Goal: Task Accomplishment & Management: Use online tool/utility

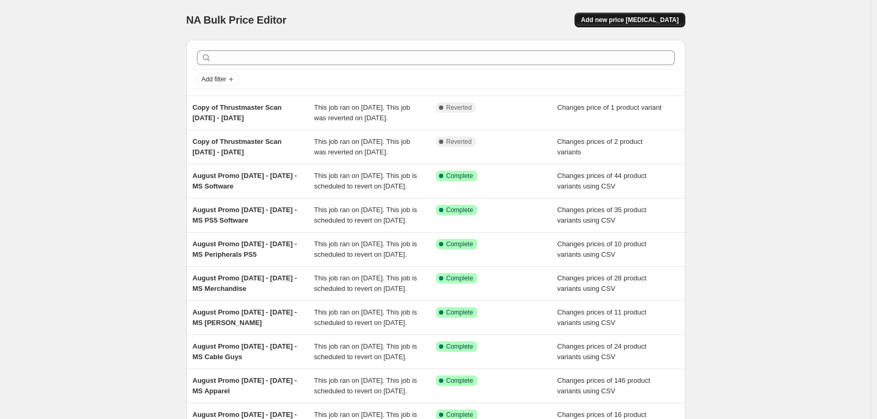
click at [626, 20] on span "Add new price [MEDICAL_DATA]" at bounding box center [630, 20] width 98 height 8
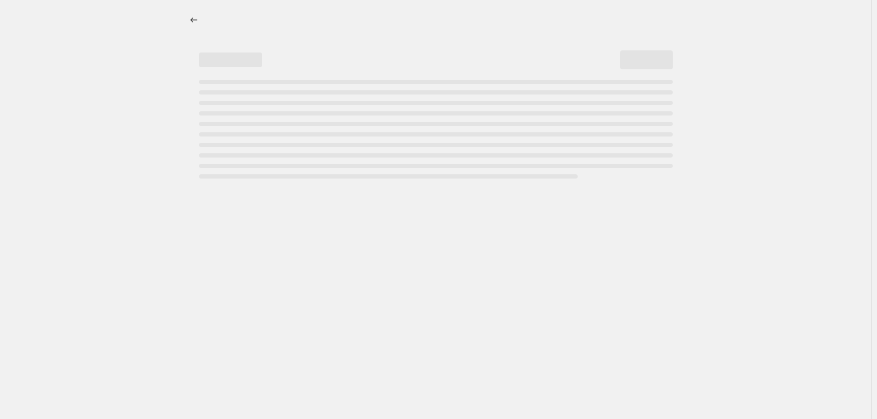
select select "percentage"
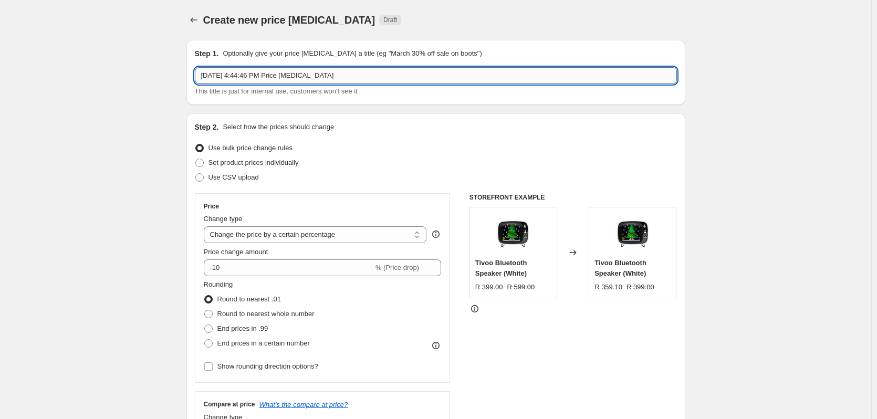
click at [341, 78] on input "[DATE] 4:44:46 PM Price [MEDICAL_DATA]" at bounding box center [436, 75] width 482 height 17
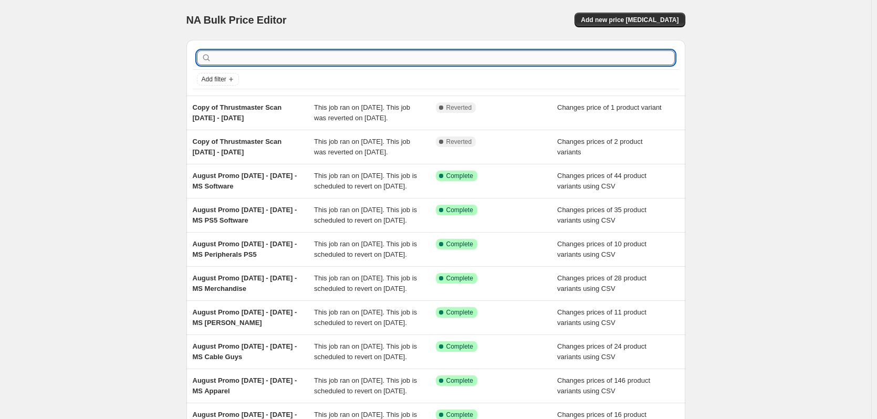
click at [257, 53] on input "text" at bounding box center [444, 57] width 461 height 15
type input "one day"
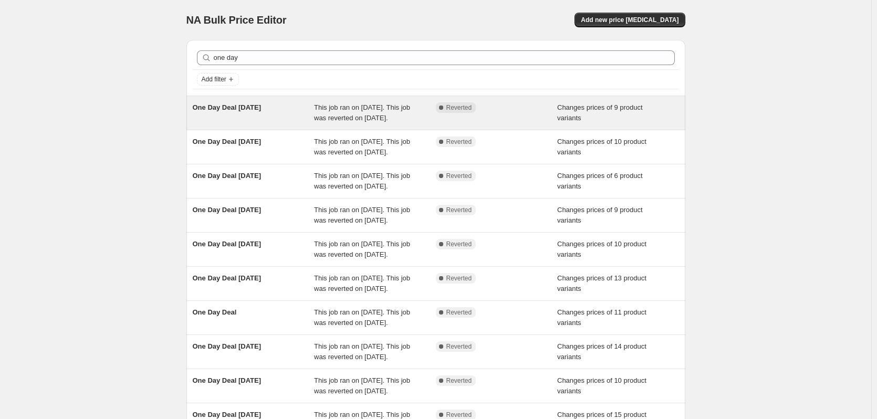
click at [261, 109] on span "One Day Deal [DATE]" at bounding box center [227, 107] width 69 height 8
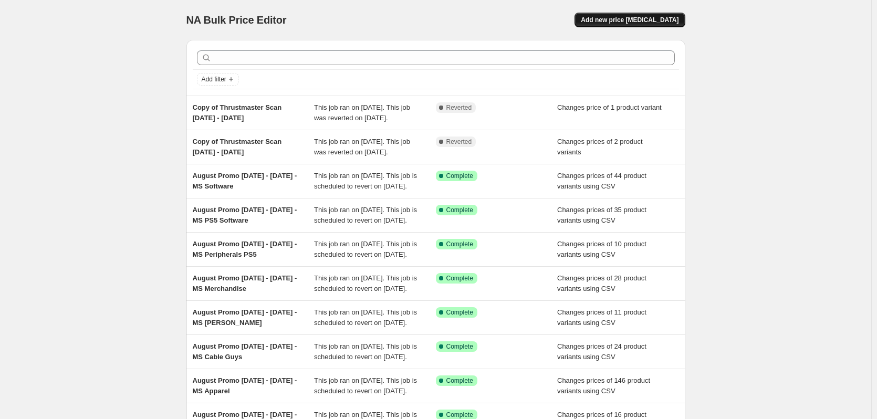
click at [637, 19] on span "Add new price [MEDICAL_DATA]" at bounding box center [630, 20] width 98 height 8
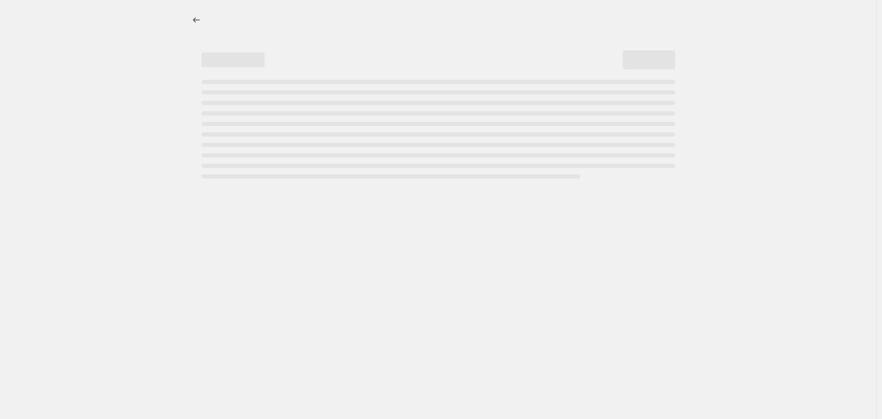
select select "percentage"
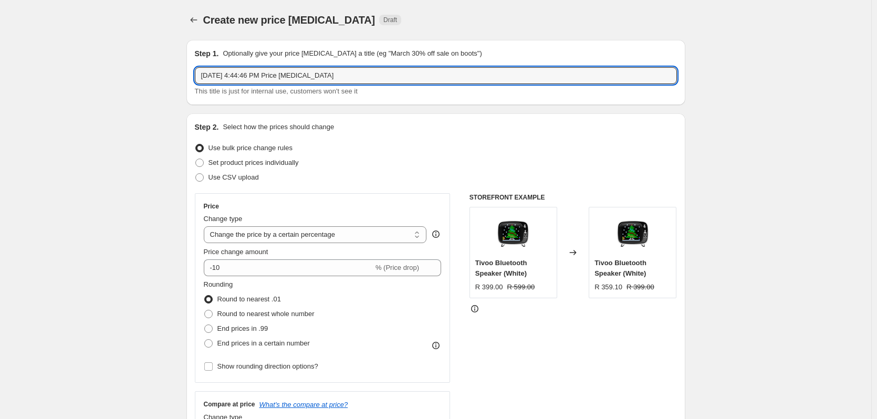
drag, startPoint x: 369, startPoint y: 77, endPoint x: 97, endPoint y: 41, distance: 274.3
paste input "One Day Deal [DATE]"
click at [257, 77] on input "One Day Deal [DATE]" at bounding box center [436, 75] width 482 height 17
type input "One Day Deal [DATE]"
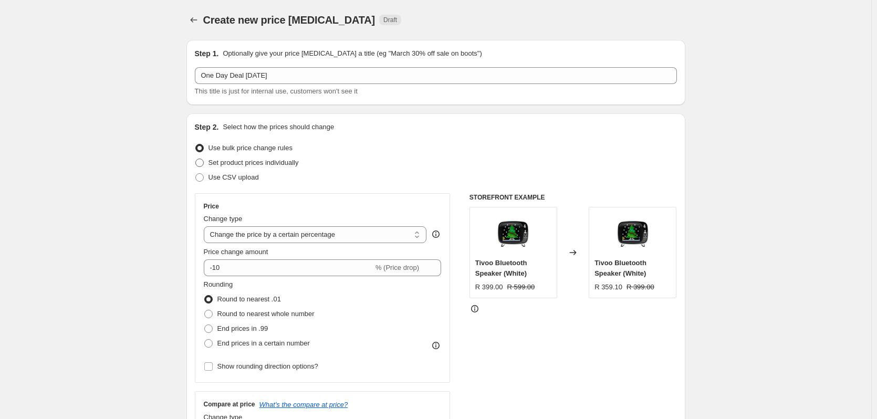
click at [226, 161] on span "Set product prices individually" at bounding box center [253, 163] width 90 height 8
click at [196, 159] on input "Set product prices individually" at bounding box center [195, 159] width 1 height 1
radio input "true"
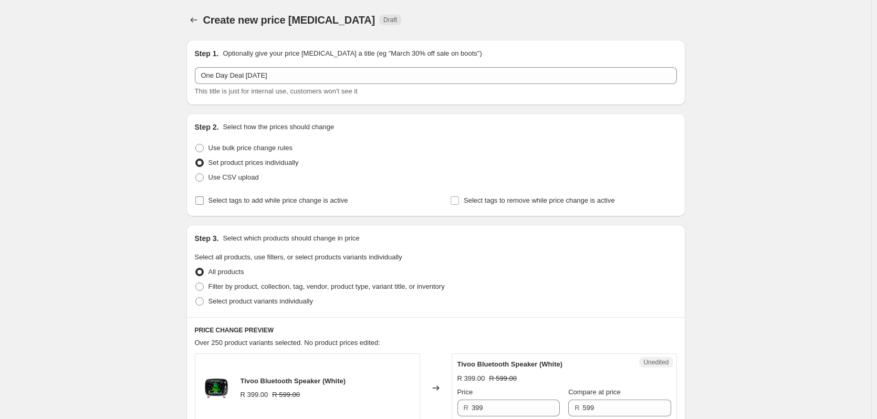
click at [223, 200] on span "Select tags to add while price change is active" at bounding box center [278, 200] width 140 height 8
click at [204, 200] on input "Select tags to add while price change is active" at bounding box center [199, 200] width 8 height 8
checkbox input "true"
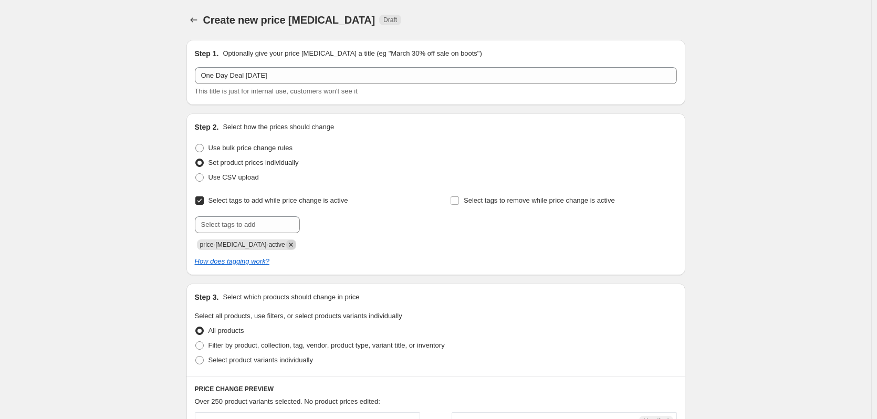
click at [286, 245] on icon "Remove price-change-job-active" at bounding box center [290, 244] width 9 height 9
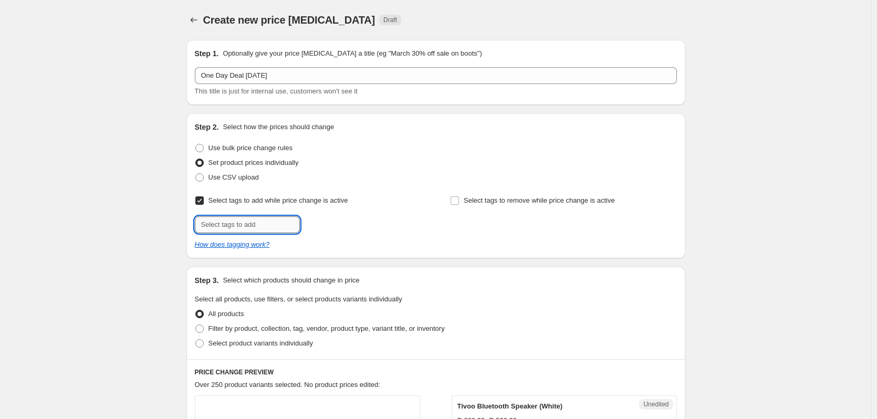
click at [241, 226] on input "text" at bounding box center [247, 224] width 105 height 17
type input "m"
type input "MS [PERSON_NAME]"
click at [324, 223] on span "Add MS [PERSON_NAME]" at bounding box center [348, 223] width 78 height 8
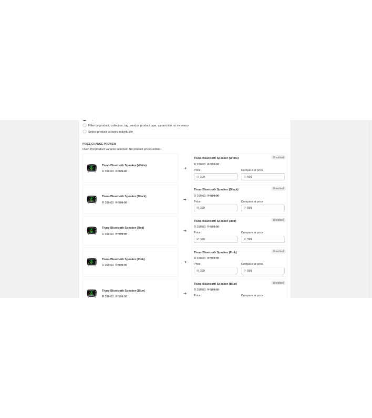
scroll to position [122, 0]
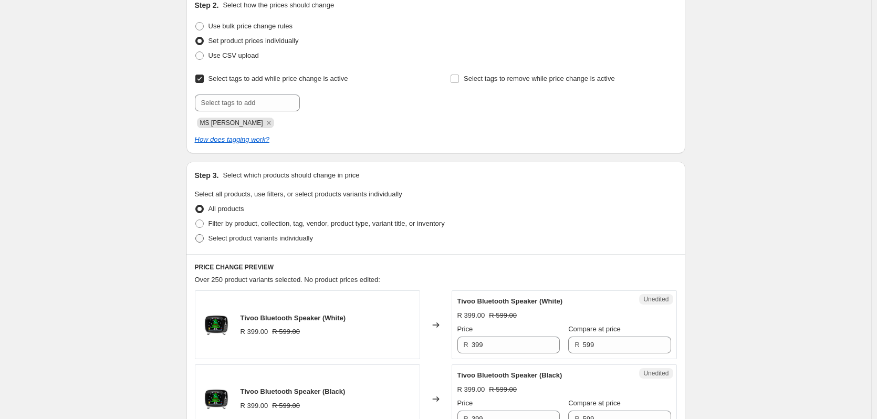
click at [216, 235] on span "Select product variants individually" at bounding box center [260, 238] width 104 height 8
click at [196, 235] on input "Select product variants individually" at bounding box center [195, 234] width 1 height 1
radio input "true"
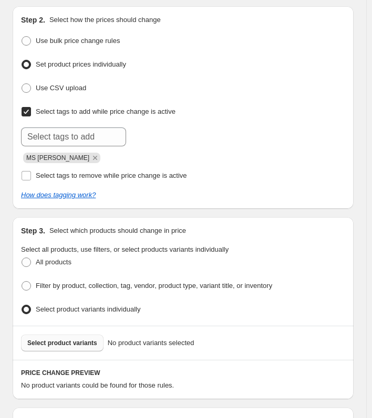
click at [65, 339] on span "Select product variants" at bounding box center [62, 343] width 70 height 8
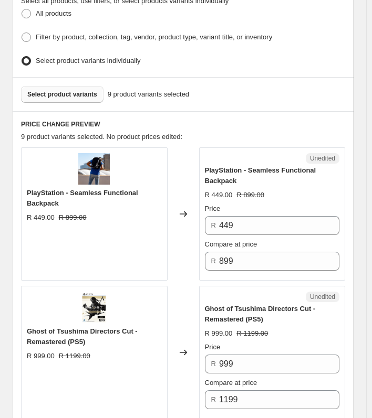
scroll to position [373, 0]
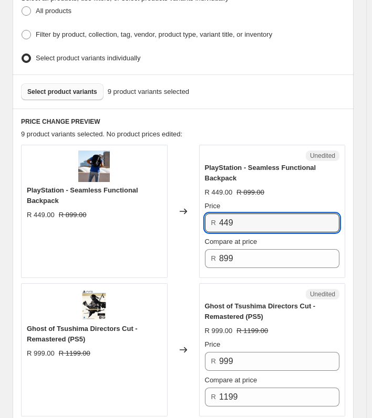
drag, startPoint x: 255, startPoint y: 217, endPoint x: 199, endPoint y: 218, distance: 55.7
click at [199, 218] on div "PlayStation - Seamless Functional Backpack R 449.00 R 899.00 Changed to Unedite…" at bounding box center [183, 211] width 324 height 133
type input "399"
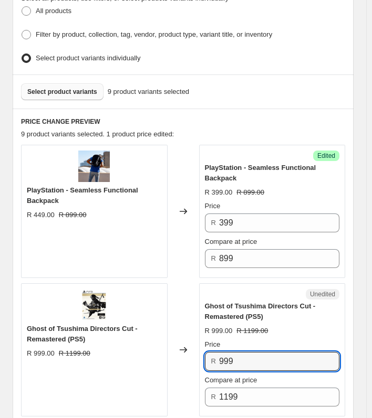
drag, startPoint x: 251, startPoint y: 353, endPoint x: 200, endPoint y: 352, distance: 50.9
click at [200, 352] on div "Ghost of Tsushima Directors Cut - Remastered (PS5) R 999.00 R 1199.00 Changed t…" at bounding box center [183, 350] width 324 height 133
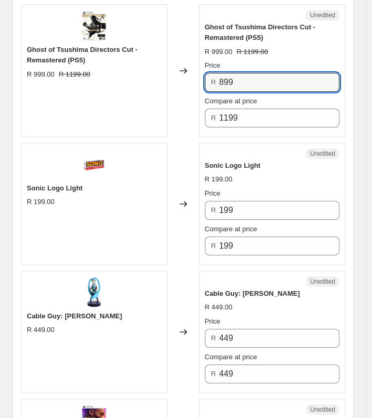
scroll to position [660, 0]
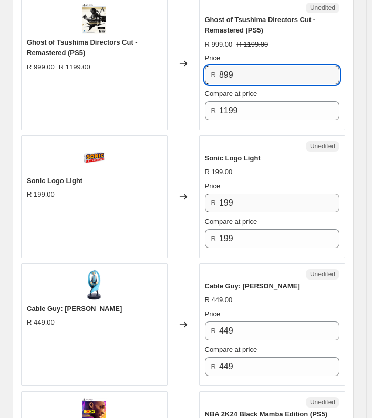
type input "899"
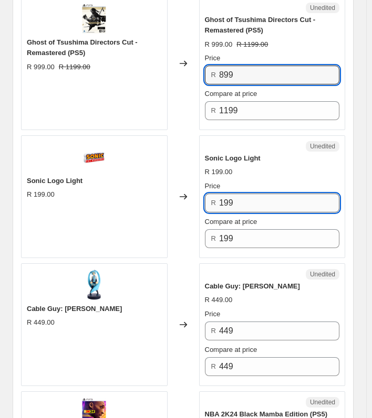
click at [243, 198] on input "199" at bounding box center [279, 203] width 120 height 19
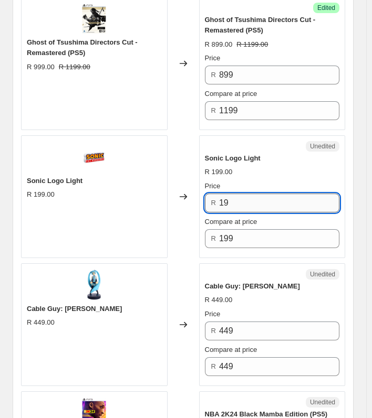
type input "1"
type input "99"
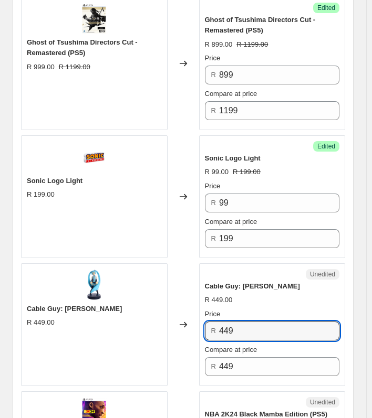
drag, startPoint x: 235, startPoint y: 329, endPoint x: 205, endPoint y: 328, distance: 30.0
click at [205, 328] on div "Unedited Cable Guy: Hatsune Miku R 449.00 Price R 449 Compare at price R 449" at bounding box center [272, 325] width 146 height 123
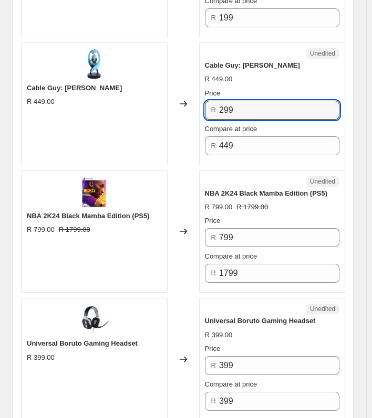
scroll to position [884, 0]
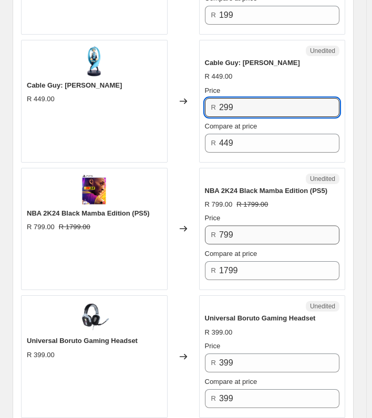
type input "299"
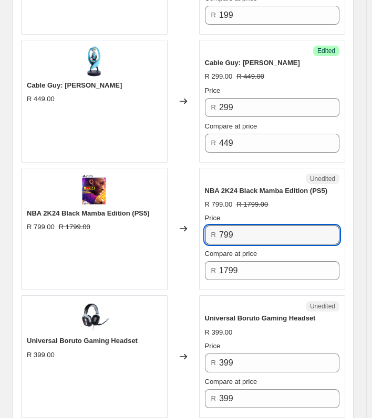
drag, startPoint x: 252, startPoint y: 232, endPoint x: 185, endPoint y: 235, distance: 66.8
click at [185, 235] on div "NBA 2K24 Black Mamba Edition (PS5) R 799.00 R 1799.00 Changed to Unedited NBA 2…" at bounding box center [183, 229] width 324 height 123
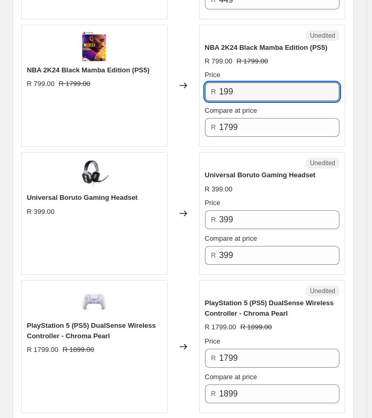
scroll to position [1030, 0]
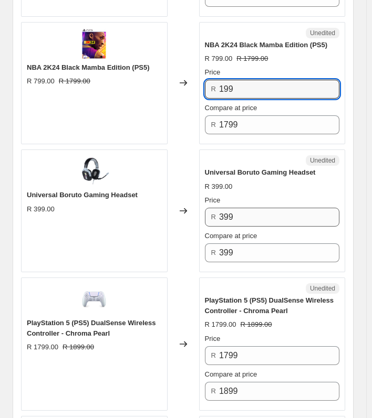
type input "199"
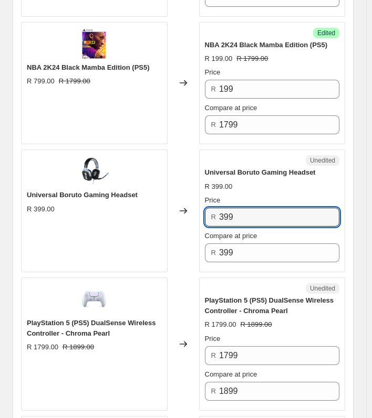
drag, startPoint x: 266, startPoint y: 217, endPoint x: 208, endPoint y: 217, distance: 57.2
click at [208, 217] on div "R 399" at bounding box center [272, 217] width 135 height 19
type input "299"
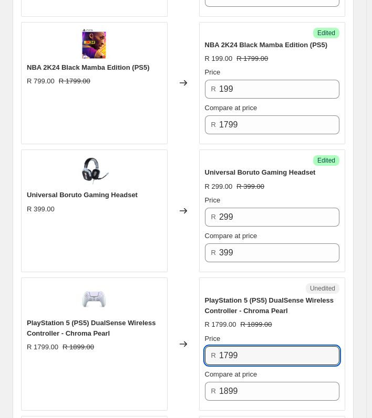
drag, startPoint x: 253, startPoint y: 350, endPoint x: 183, endPoint y: 342, distance: 70.3
click at [183, 342] on div "PlayStation 5 (PS5) DualSense Wireless Controller - Chroma Pearl R 1799.00 R 18…" at bounding box center [183, 344] width 324 height 133
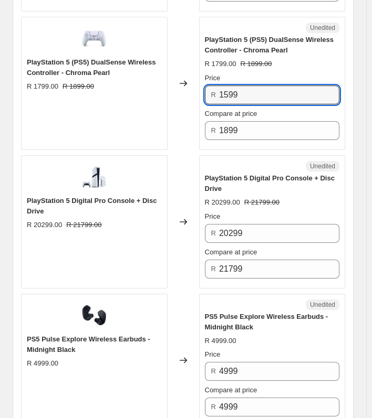
scroll to position [1296, 0]
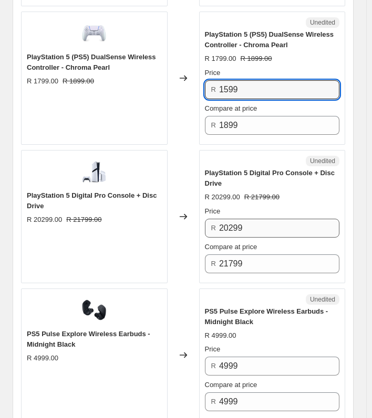
type input "1599"
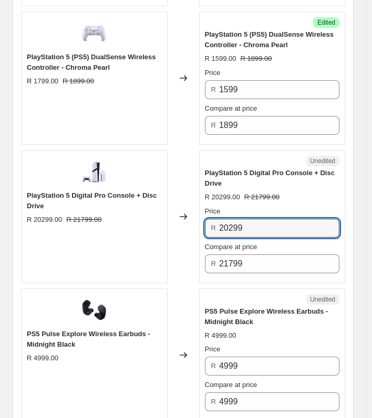
drag, startPoint x: 267, startPoint y: 224, endPoint x: 185, endPoint y: 221, distance: 82.0
click at [185, 221] on div "PlayStation 5 Digital Pro Console + Disc Drive R 20299.00 R 21799.00 Changed to…" at bounding box center [183, 216] width 324 height 133
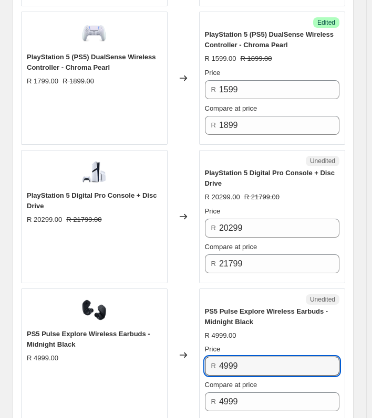
drag, startPoint x: 248, startPoint y: 360, endPoint x: 194, endPoint y: 358, distance: 54.1
click at [194, 358] on div "PS5 Pulse Explore Wireless Earbuds - Midnight Black R 4999.00 Changed to Unedit…" at bounding box center [183, 355] width 324 height 133
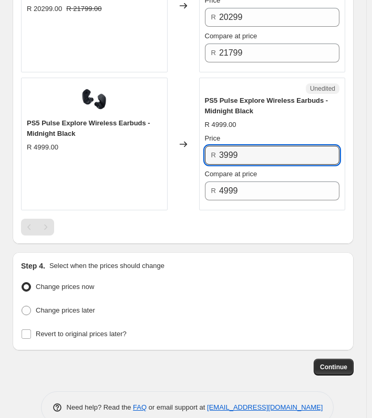
scroll to position [1523, 0]
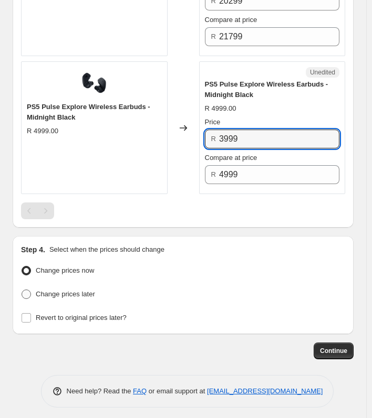
type input "3999"
click at [52, 291] on span "Change prices later" at bounding box center [65, 294] width 59 height 8
click at [22, 290] on input "Change prices later" at bounding box center [22, 290] width 1 height 1
radio input "true"
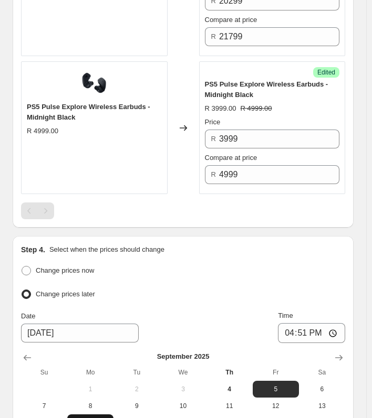
click at [91, 415] on button "15" at bounding box center [90, 423] width 46 height 17
type input "[DATE]"
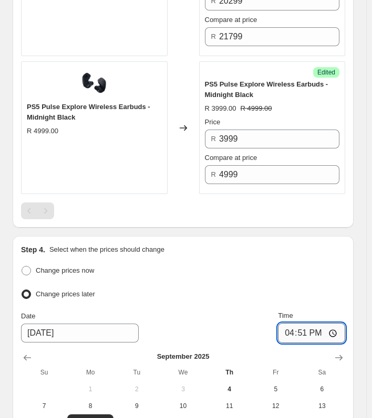
click at [310, 328] on input "16:51" at bounding box center [311, 333] width 67 height 20
type input "00:01"
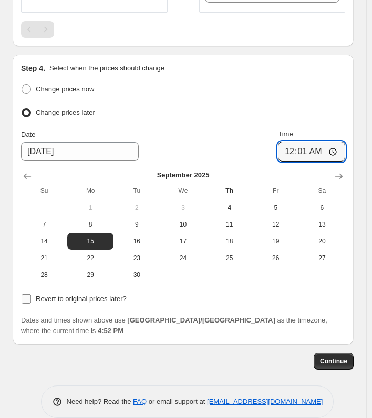
click at [43, 295] on span "Revert to original prices later?" at bounding box center [81, 299] width 91 height 8
click at [31, 295] on input "Revert to original prices later?" at bounding box center [26, 299] width 9 height 9
checkbox input "true"
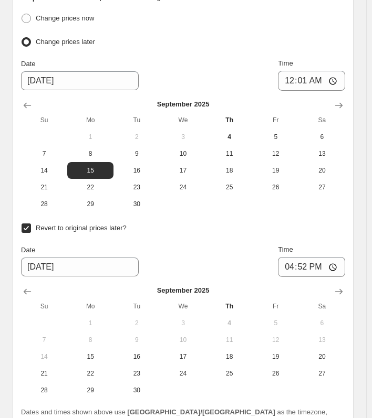
scroll to position [1779, 0]
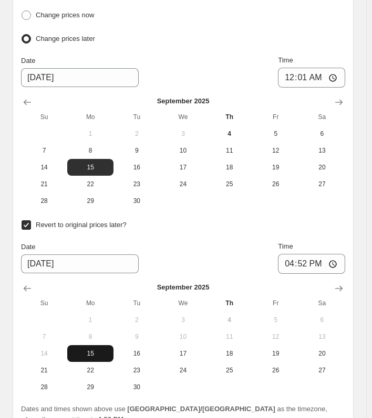
click at [85, 350] on span "15" at bounding box center [90, 354] width 38 height 8
type input "[DATE]"
click at [305, 259] on input "16:52" at bounding box center [311, 264] width 67 height 20
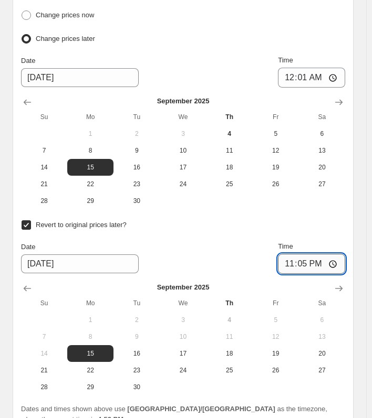
type input "23:59"
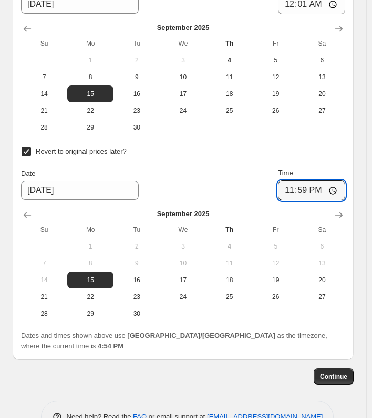
scroll to position [1856, 0]
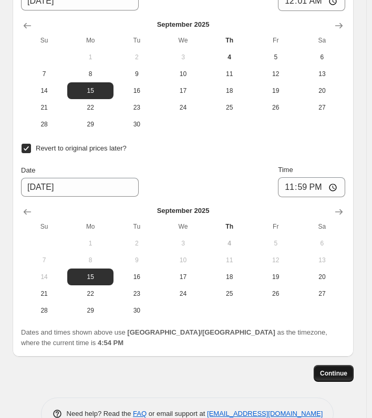
click at [328, 370] on span "Continue" at bounding box center [333, 374] width 27 height 8
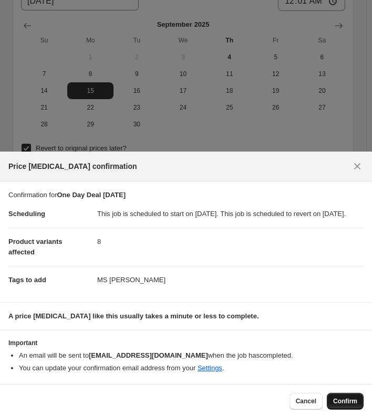
click at [341, 403] on span "Confirm" at bounding box center [345, 401] width 24 height 8
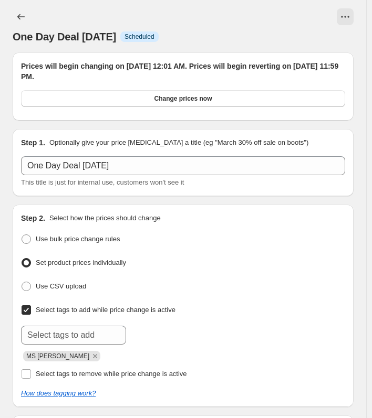
scroll to position [1856, 0]
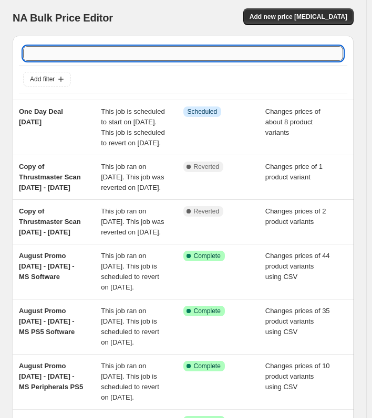
click at [78, 57] on input "text" at bounding box center [183, 53] width 320 height 15
type input "one day"
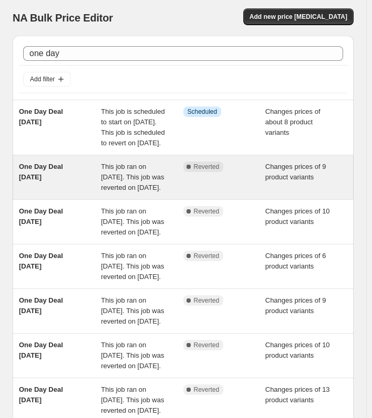
click at [52, 181] on span "One Day Deal [DATE]" at bounding box center [41, 172] width 44 height 18
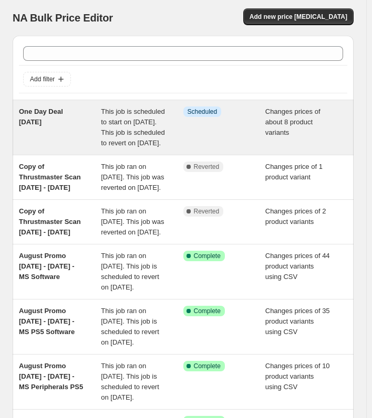
click at [50, 116] on div "One Day Deal [DATE]" at bounding box center [60, 128] width 82 height 42
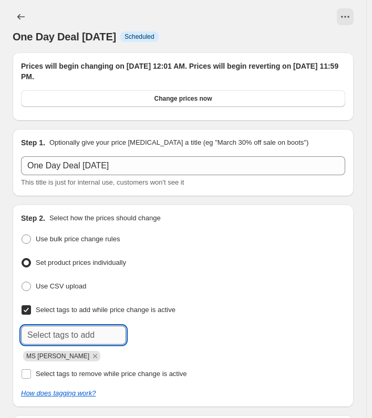
click at [69, 338] on input "text" at bounding box center [73, 335] width 105 height 19
type input "MS One Day"
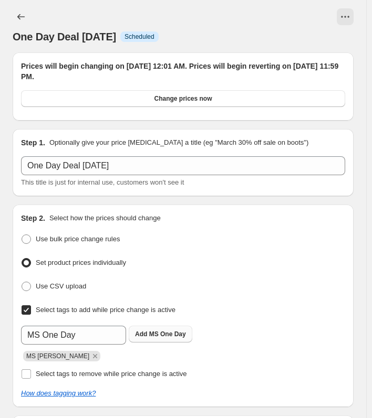
click at [144, 333] on b "Add" at bounding box center [141, 334] width 12 height 7
click at [90, 357] on icon "Remove MS Oneday" at bounding box center [94, 356] width 9 height 9
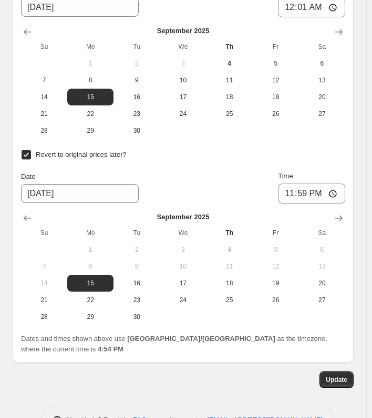
scroll to position [1929, 0]
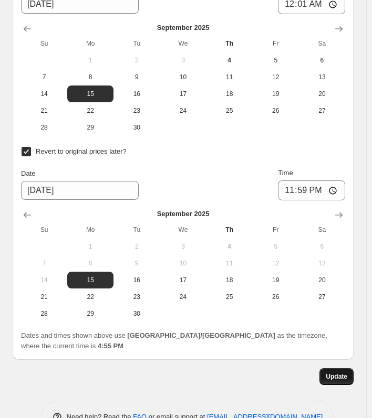
click at [331, 373] on span "Update" at bounding box center [337, 377] width 22 height 8
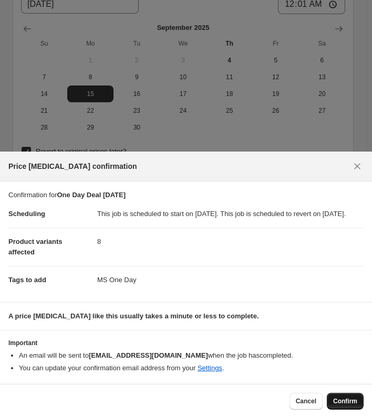
click at [352, 403] on span "Confirm" at bounding box center [345, 401] width 24 height 8
